Goal: Find specific page/section: Find specific page/section

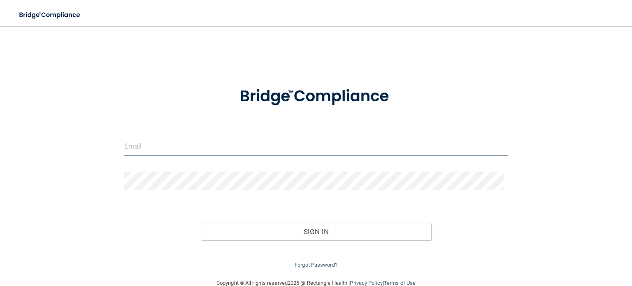
drag, startPoint x: 175, startPoint y: 143, endPoint x: 183, endPoint y: 146, distance: 9.1
click at [175, 143] on input "email" at bounding box center [316, 146] width 384 height 19
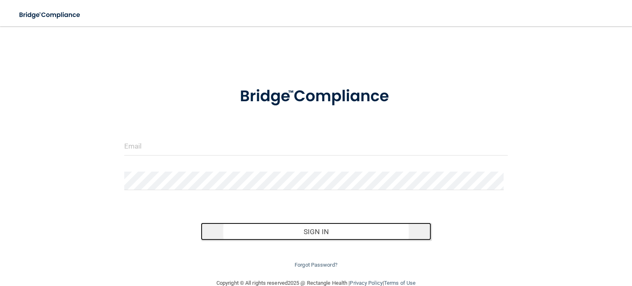
click at [265, 232] on button "Sign In" at bounding box center [316, 232] width 230 height 18
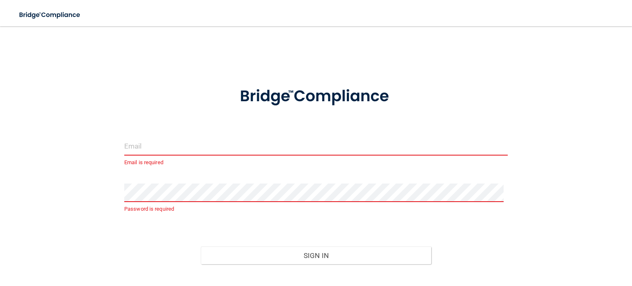
click at [261, 143] on input "email" at bounding box center [316, 146] width 384 height 19
type input "[EMAIL_ADDRESS][DOMAIN_NAME]"
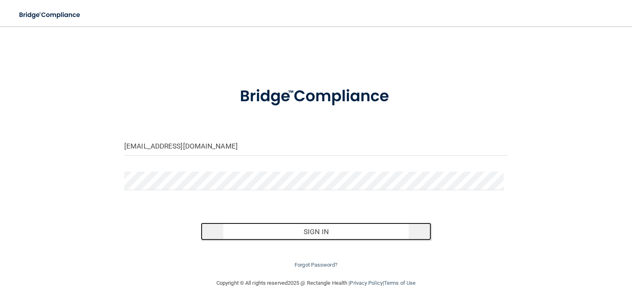
click at [251, 231] on button "Sign In" at bounding box center [316, 232] width 230 height 18
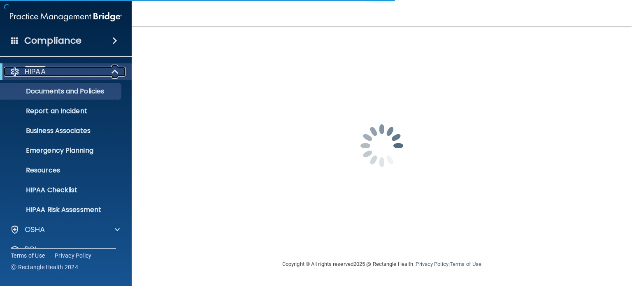
drag, startPoint x: 86, startPoint y: 70, endPoint x: 105, endPoint y: 47, distance: 29.8
click at [86, 70] on div "HIPAA" at bounding box center [55, 72] width 102 height 10
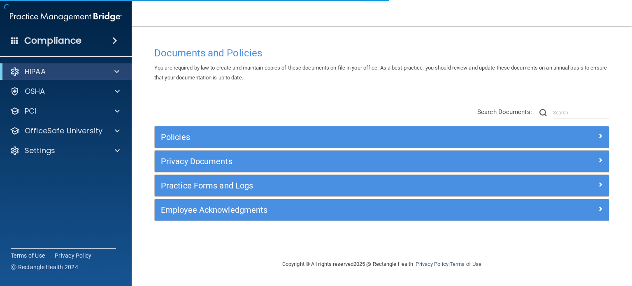
click at [113, 43] on span at bounding box center [114, 41] width 5 height 10
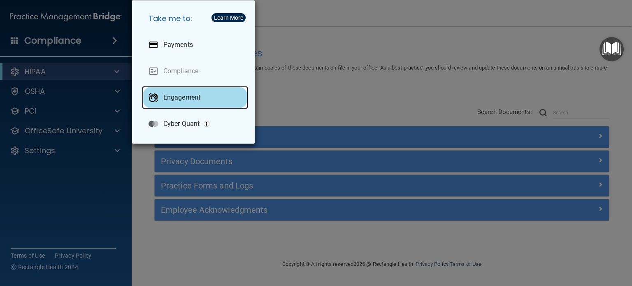
click at [186, 98] on p "Engagement" at bounding box center [181, 97] width 37 height 8
